Goal: Check status: Check status

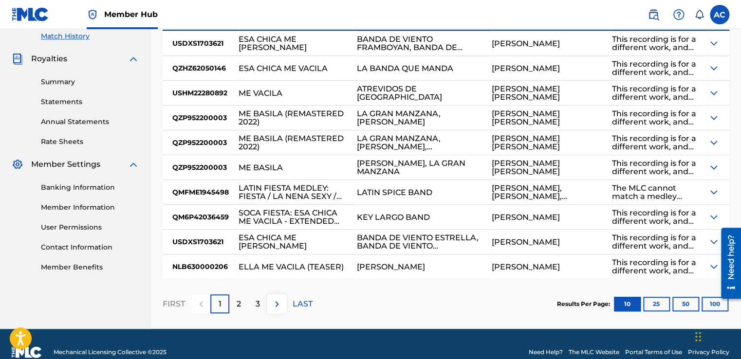
scroll to position [289, 0]
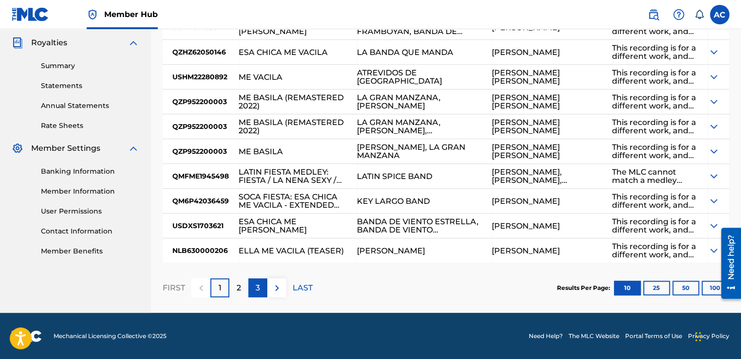
click at [257, 287] on p "3" at bounding box center [258, 288] width 4 height 12
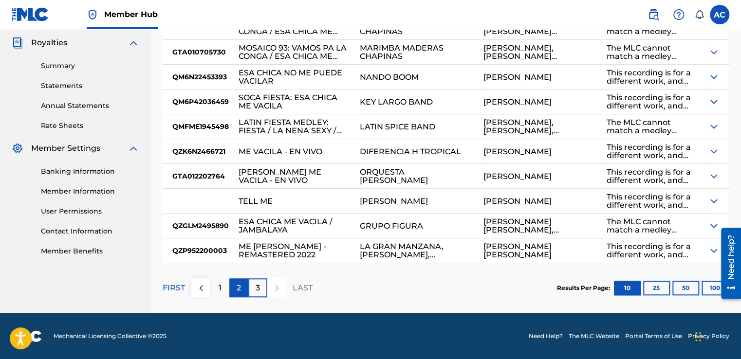
click at [236, 285] on div "2" at bounding box center [238, 288] width 19 height 19
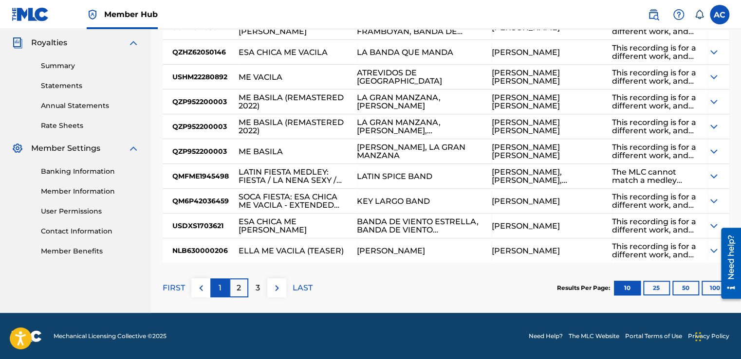
click at [220, 288] on p "1" at bounding box center [220, 288] width 3 height 12
click at [235, 289] on div "2" at bounding box center [238, 288] width 19 height 19
click at [650, 252] on div "This recording is for a different work, and therefore cannot be matched to the …" at bounding box center [655, 251] width 87 height 17
click at [643, 246] on div "This recording is for a different work, and therefore cannot be matched to the …" at bounding box center [655, 251] width 87 height 17
click at [715, 248] on div at bounding box center [727, 264] width 27 height 78
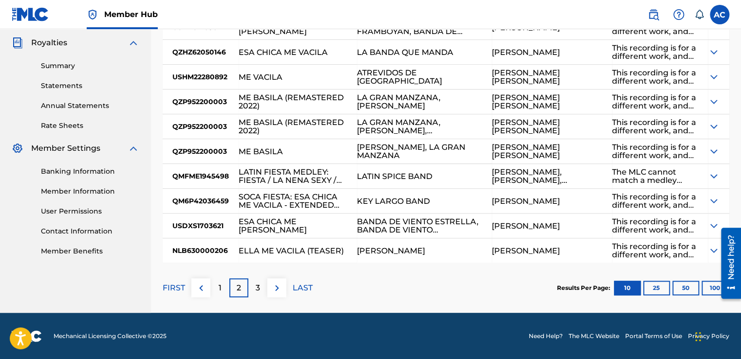
click at [642, 257] on div "This recording is for a different work, and therefore cannot be matched to the …" at bounding box center [655, 251] width 87 height 17
click at [649, 250] on div "This recording is for a different work, and therefore cannot be matched to the …" at bounding box center [655, 251] width 87 height 17
click at [612, 247] on div "This recording is for a different work, and therefore cannot be matched to the …" at bounding box center [655, 251] width 87 height 17
click at [712, 250] on img at bounding box center [714, 251] width 12 height 12
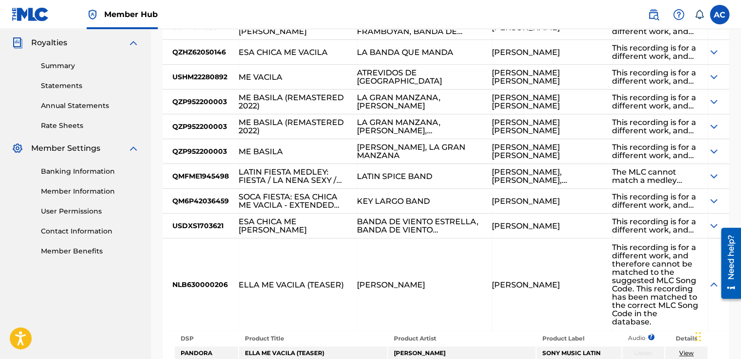
click at [711, 227] on img at bounding box center [714, 226] width 12 height 12
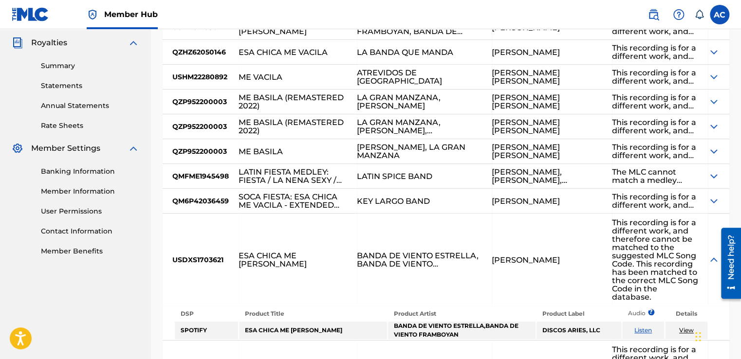
click at [711, 175] on img at bounding box center [714, 176] width 12 height 12
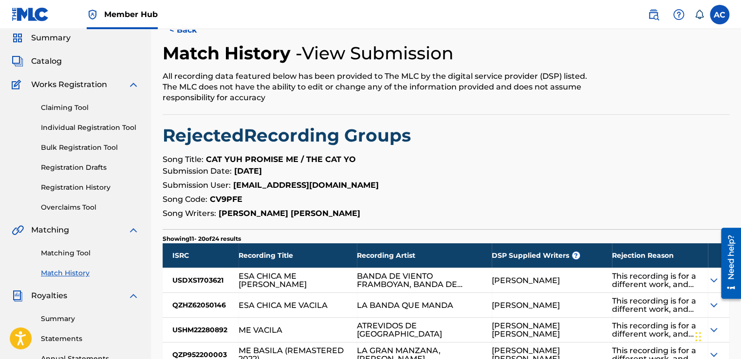
scroll to position [16, 0]
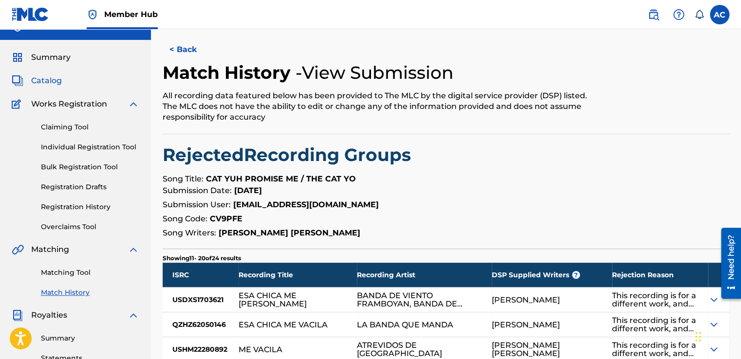
click at [49, 82] on span "Catalog" at bounding box center [46, 81] width 31 height 12
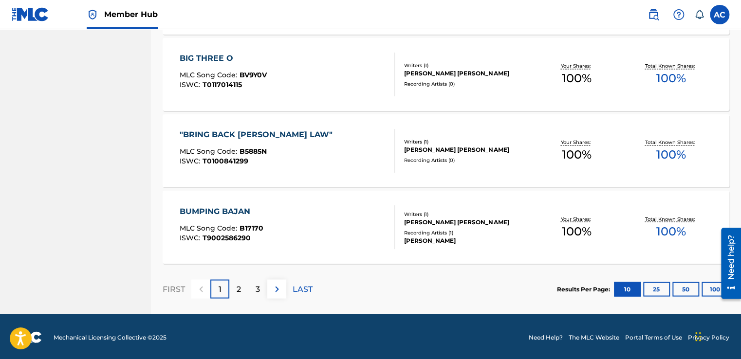
scroll to position [755, 0]
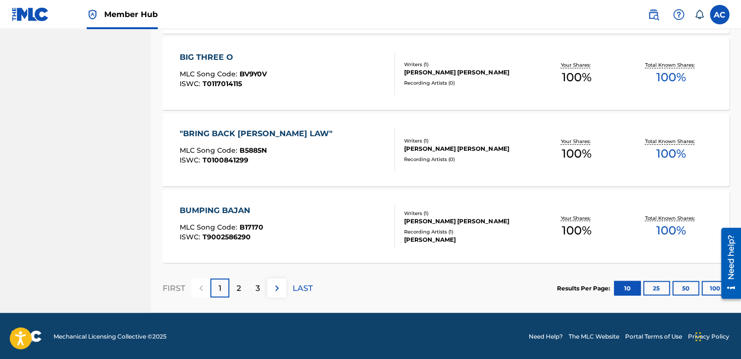
click at [431, 217] on div "[PERSON_NAME] [PERSON_NAME]" at bounding box center [466, 221] width 125 height 9
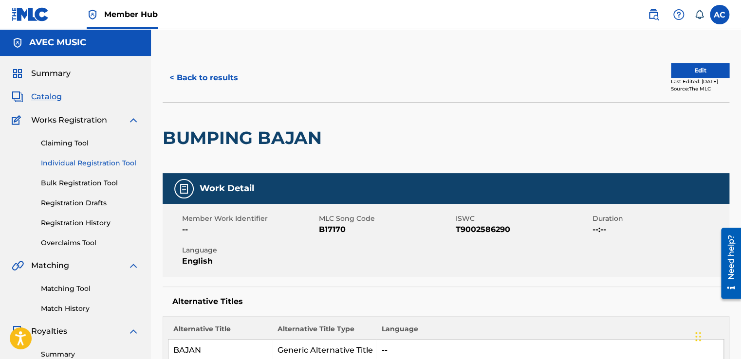
click at [137, 166] on link "Individual Registration Tool" at bounding box center [90, 163] width 98 height 10
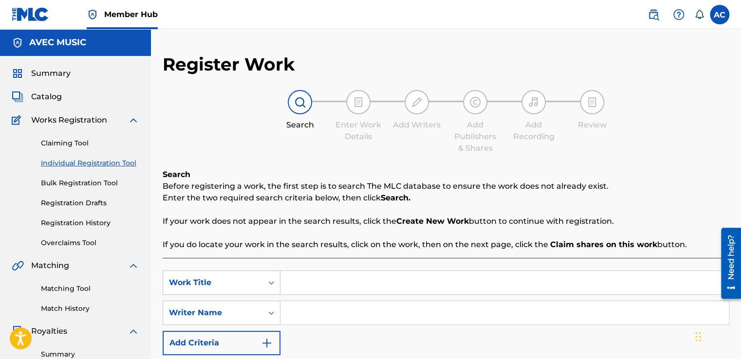
click at [287, 283] on input "Search Form" at bounding box center [505, 282] width 449 height 23
type input "g"
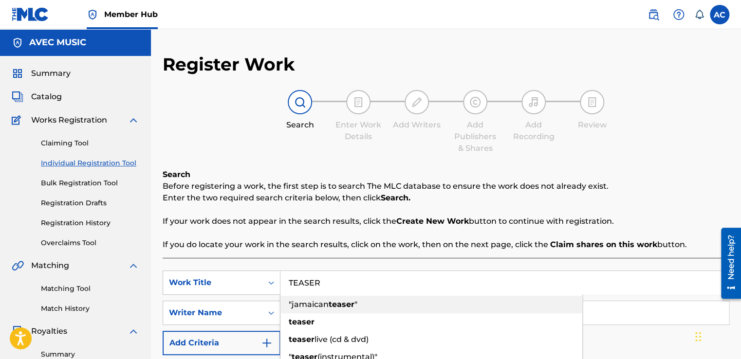
click at [477, 302] on div ""jamaican teaser "" at bounding box center [432, 305] width 302 height 18
type input ""jamaican teaser""
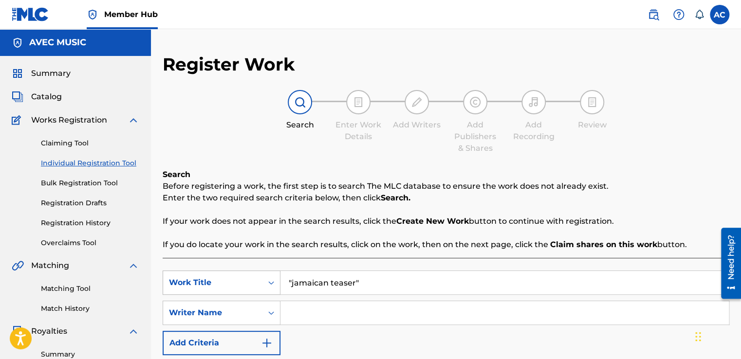
drag, startPoint x: 368, startPoint y: 278, endPoint x: 201, endPoint y: 294, distance: 167.9
click at [201, 294] on div "SearchWithCriteria22b43a29-7f4e-4b01-9fb4-79e970c262e5 Work Title "jamaican tea…" at bounding box center [446, 283] width 567 height 24
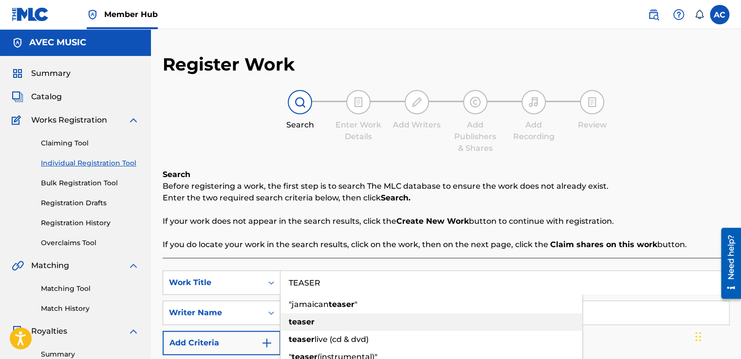
click at [301, 323] on strong "teaser" at bounding box center [302, 322] width 26 height 9
type input "teaser"
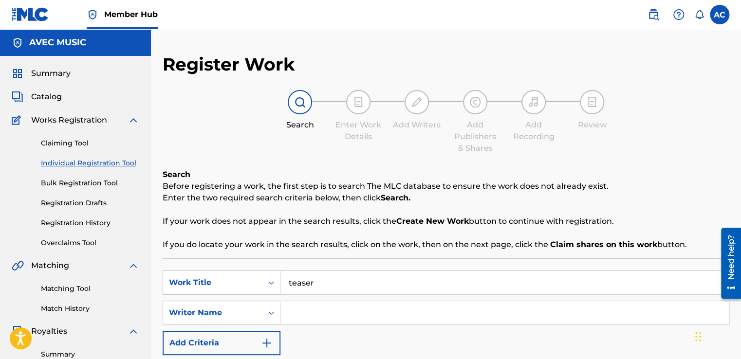
click at [293, 316] on input "Search Form" at bounding box center [505, 312] width 449 height 23
click at [293, 316] on input "[PERSON_NAME]" at bounding box center [505, 312] width 449 height 23
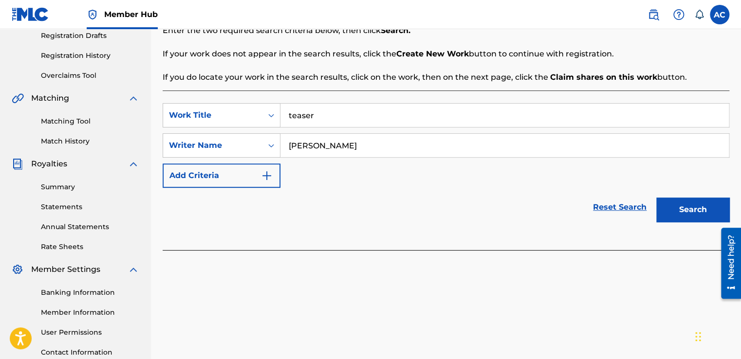
scroll to position [170, 0]
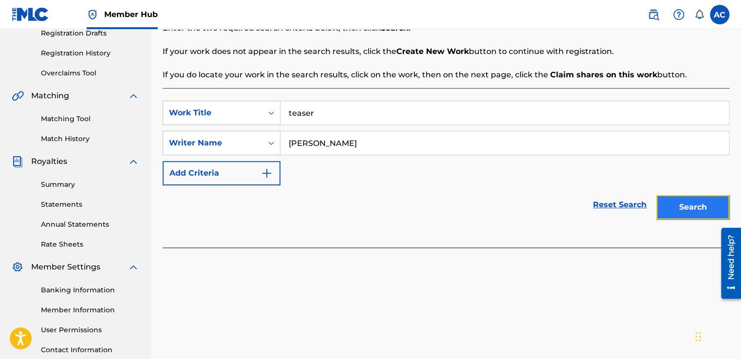
click at [682, 207] on button "Search" at bounding box center [692, 207] width 73 height 24
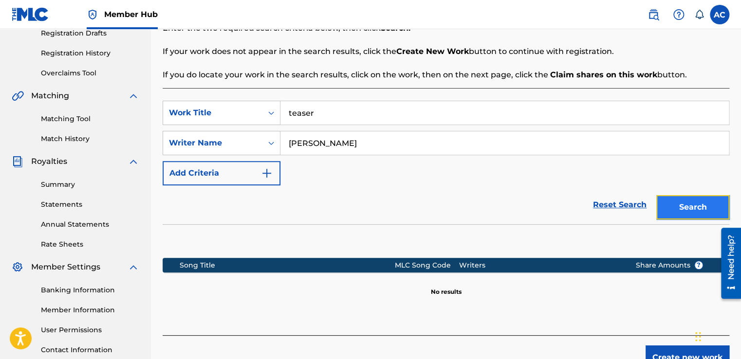
click at [681, 210] on button "Search" at bounding box center [692, 207] width 73 height 24
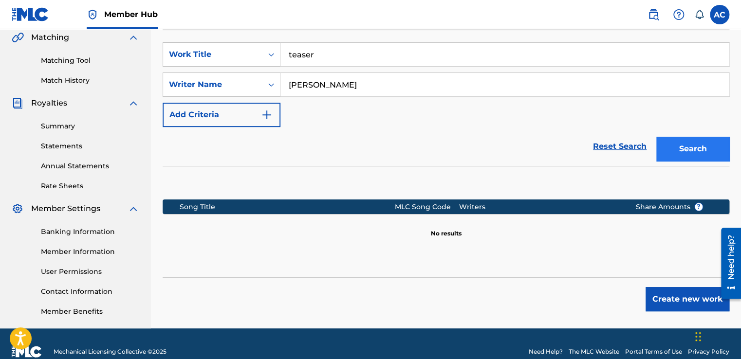
scroll to position [244, 0]
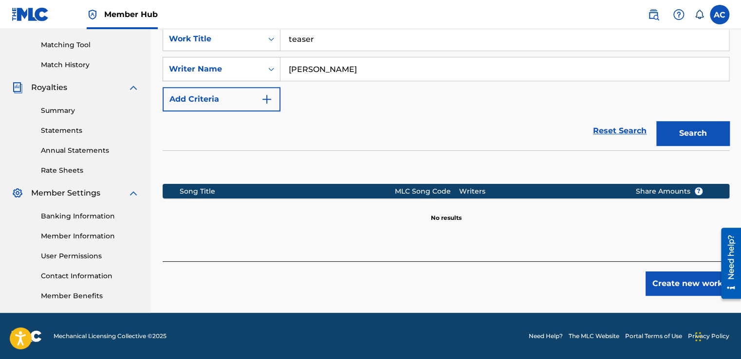
drag, startPoint x: 355, startPoint y: 65, endPoint x: 323, endPoint y: 65, distance: 31.2
click at [323, 65] on input "[PERSON_NAME]" at bounding box center [505, 68] width 449 height 23
type input "[PERSON_NAME] [PERSON_NAME]"
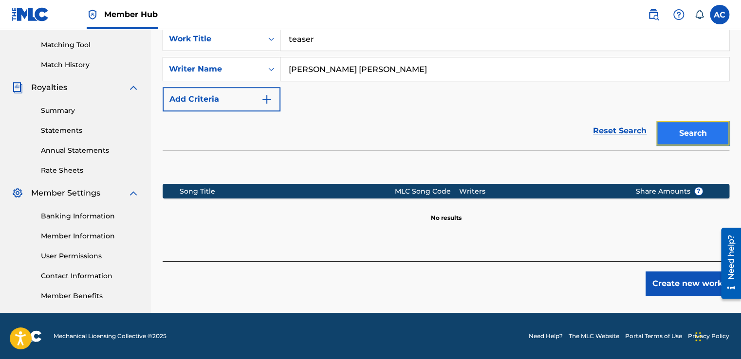
click at [688, 131] on button "Search" at bounding box center [692, 133] width 73 height 24
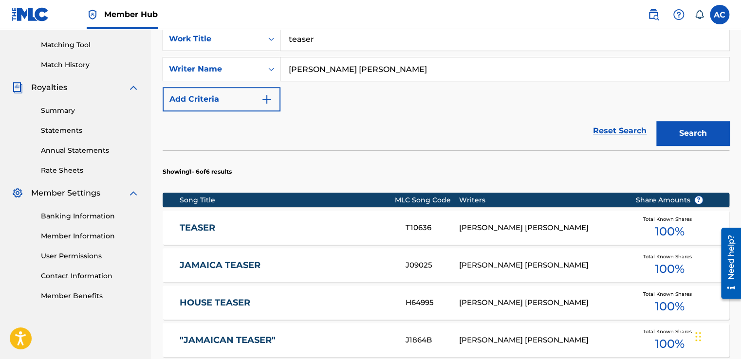
click at [203, 228] on link "TEASER" at bounding box center [286, 228] width 213 height 11
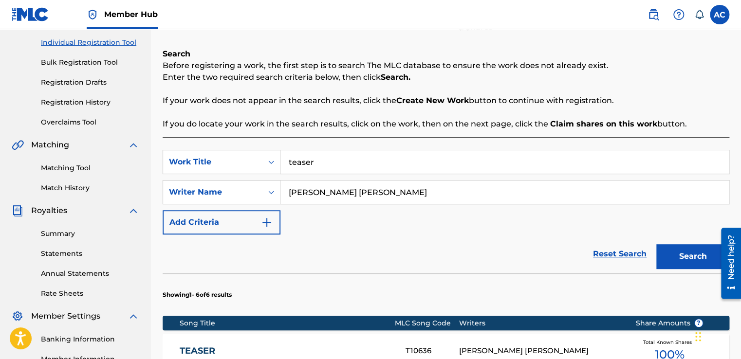
scroll to position [108, 0]
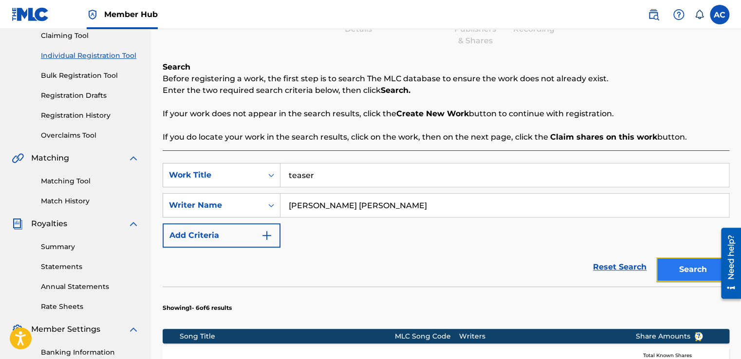
click at [694, 265] on button "Search" at bounding box center [692, 270] width 73 height 24
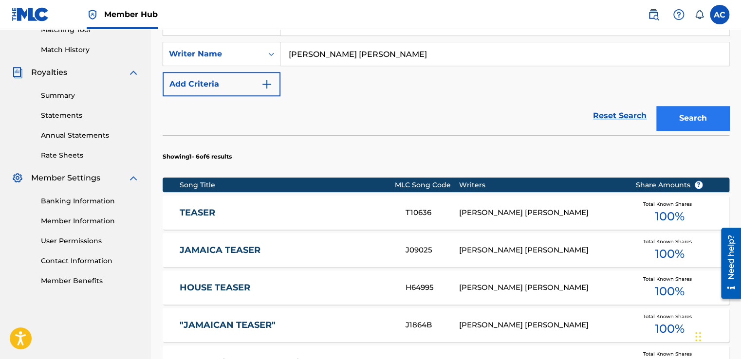
scroll to position [283, 0]
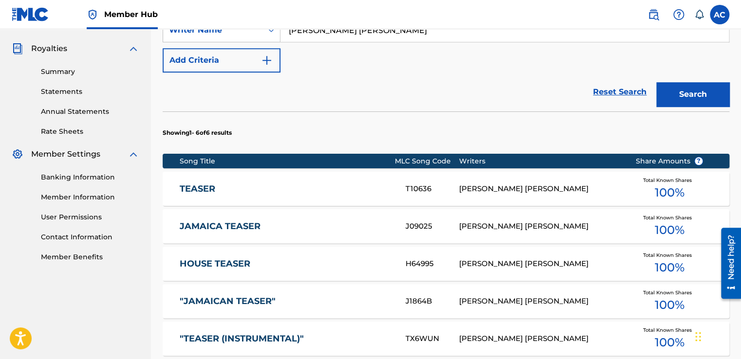
click at [193, 189] on link "TEASER" at bounding box center [286, 189] width 213 height 11
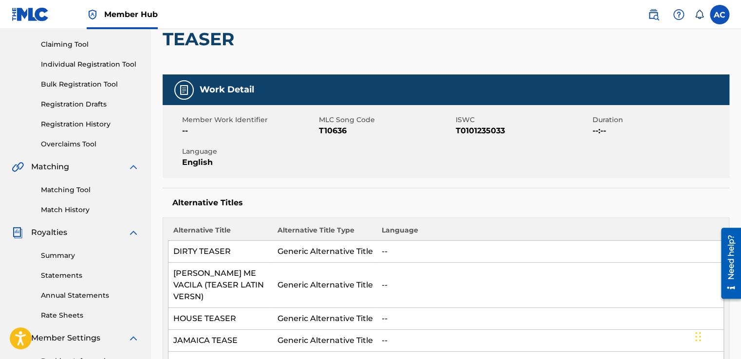
scroll to position [97, 0]
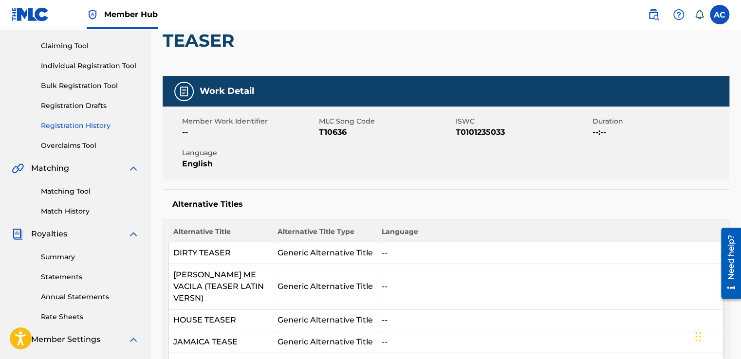
click at [70, 127] on link "Registration History" at bounding box center [90, 126] width 98 height 10
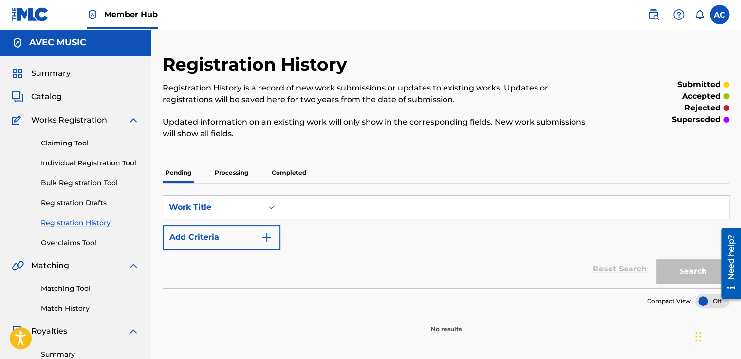
click at [230, 171] on p "Processing" at bounding box center [231, 173] width 39 height 20
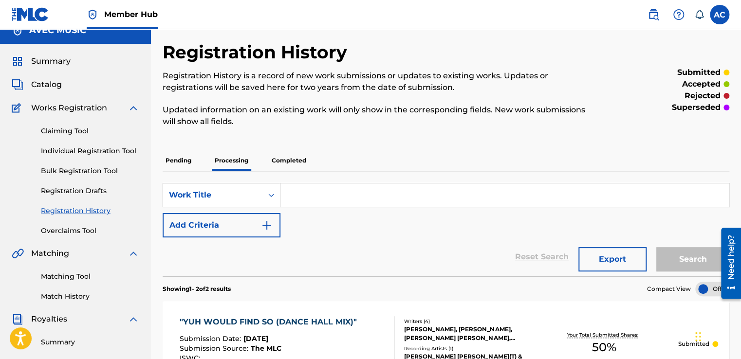
scroll to position [10, 0]
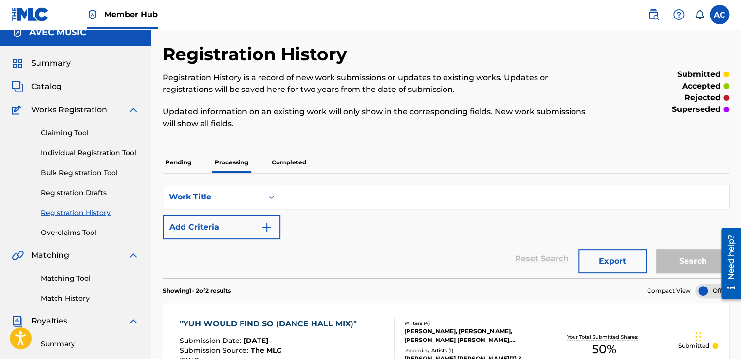
click at [282, 162] on p "Completed" at bounding box center [289, 162] width 40 height 20
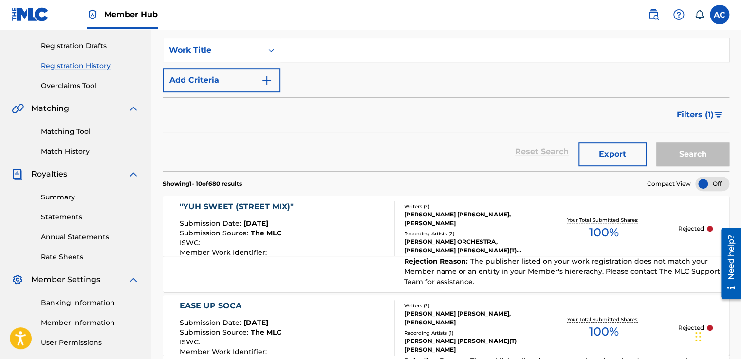
scroll to position [156, 0]
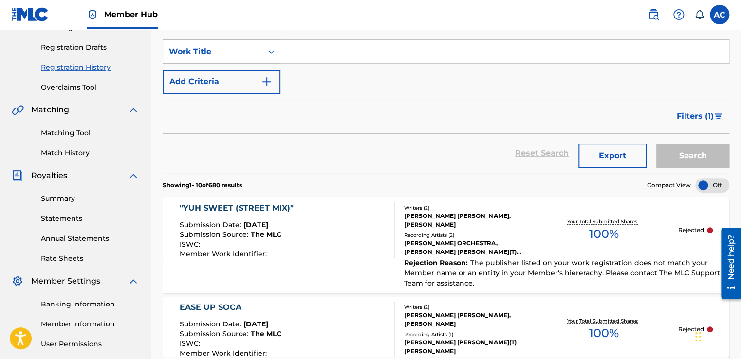
click at [224, 209] on div ""YUH SWEET (STREET MIX)"" at bounding box center [239, 209] width 119 height 12
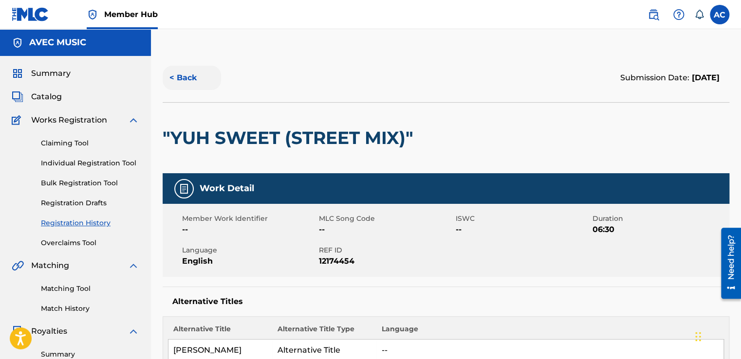
click at [187, 76] on button "< Back" at bounding box center [192, 78] width 58 height 24
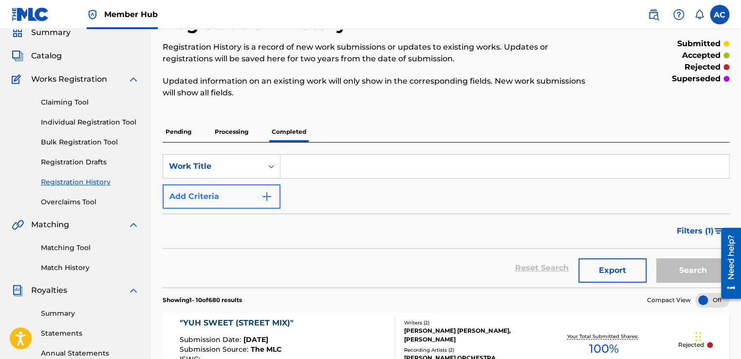
scroll to position [39, 0]
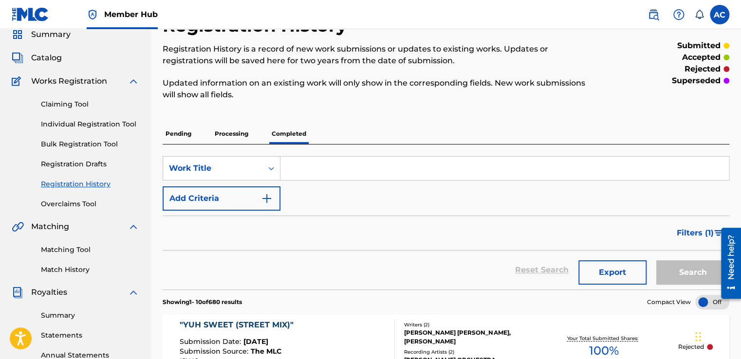
click at [177, 134] on p "Pending" at bounding box center [179, 134] width 32 height 20
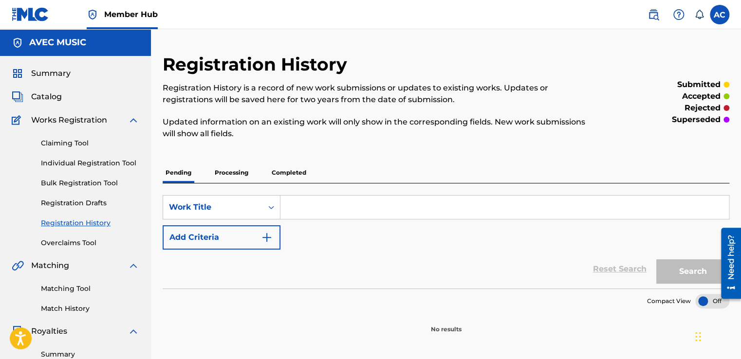
click at [227, 172] on p "Processing" at bounding box center [231, 173] width 39 height 20
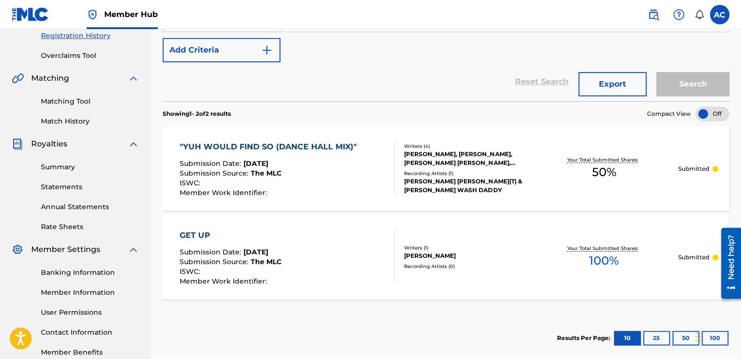
scroll to position [195, 0]
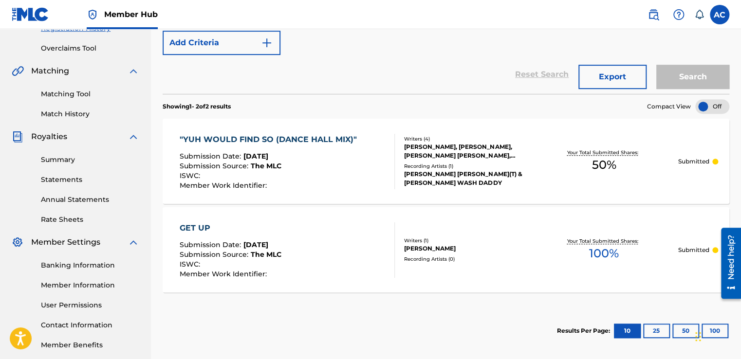
click at [220, 139] on div ""YUH WOULD FIND SO (DANCE HALL MIX)"" at bounding box center [271, 140] width 182 height 12
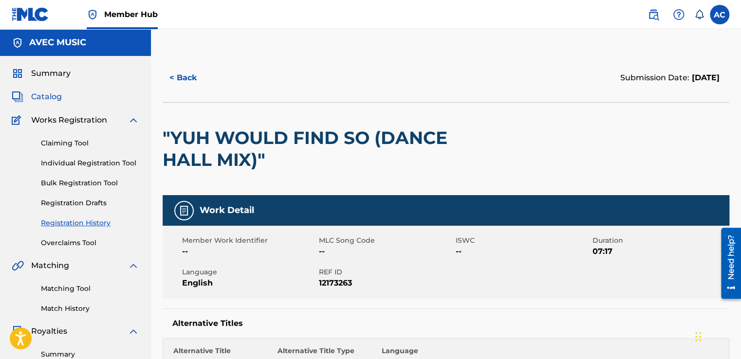
click at [50, 95] on span "Catalog" at bounding box center [46, 97] width 31 height 12
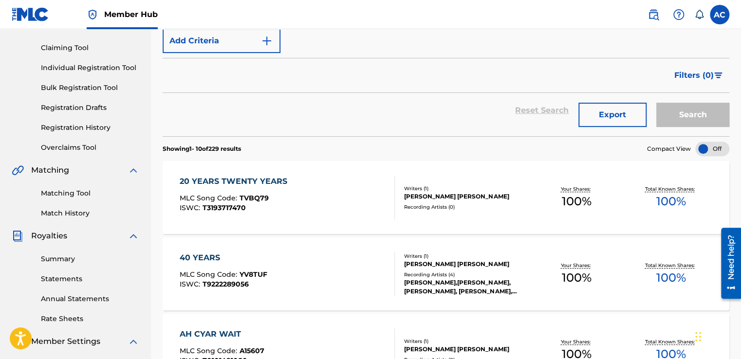
scroll to position [97, 0]
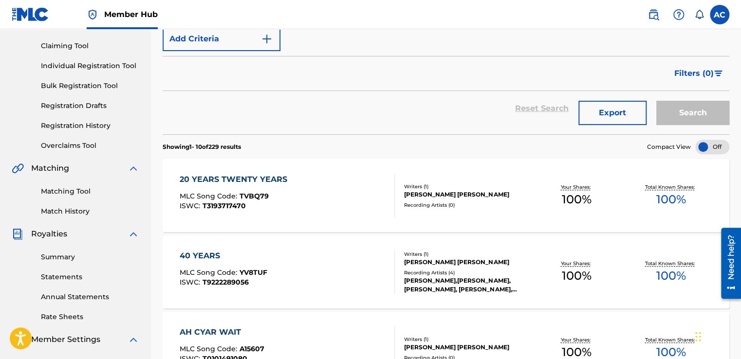
click at [233, 179] on div "20 YEARS TWENTY YEARS" at bounding box center [236, 180] width 112 height 12
